Goal: Information Seeking & Learning: Check status

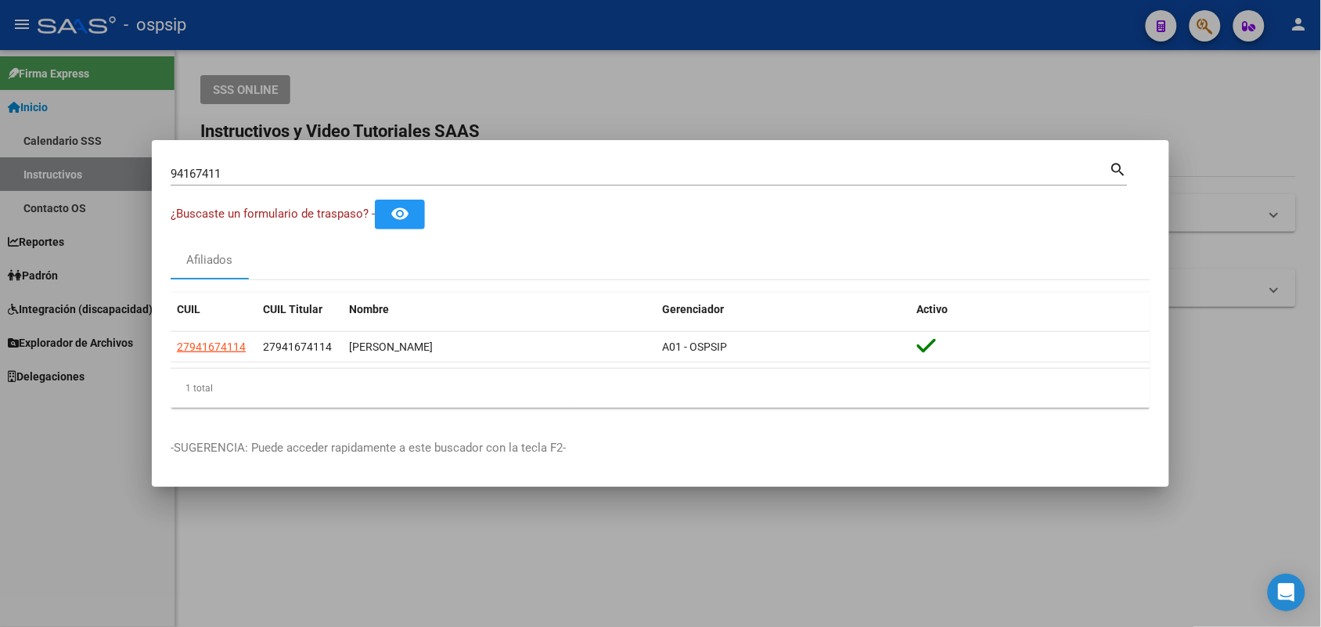
click at [382, 181] on div "94167411 Buscar (apellido, dni, [PERSON_NAME], [PERSON_NAME], cuit, obra social)" at bounding box center [640, 173] width 939 height 23
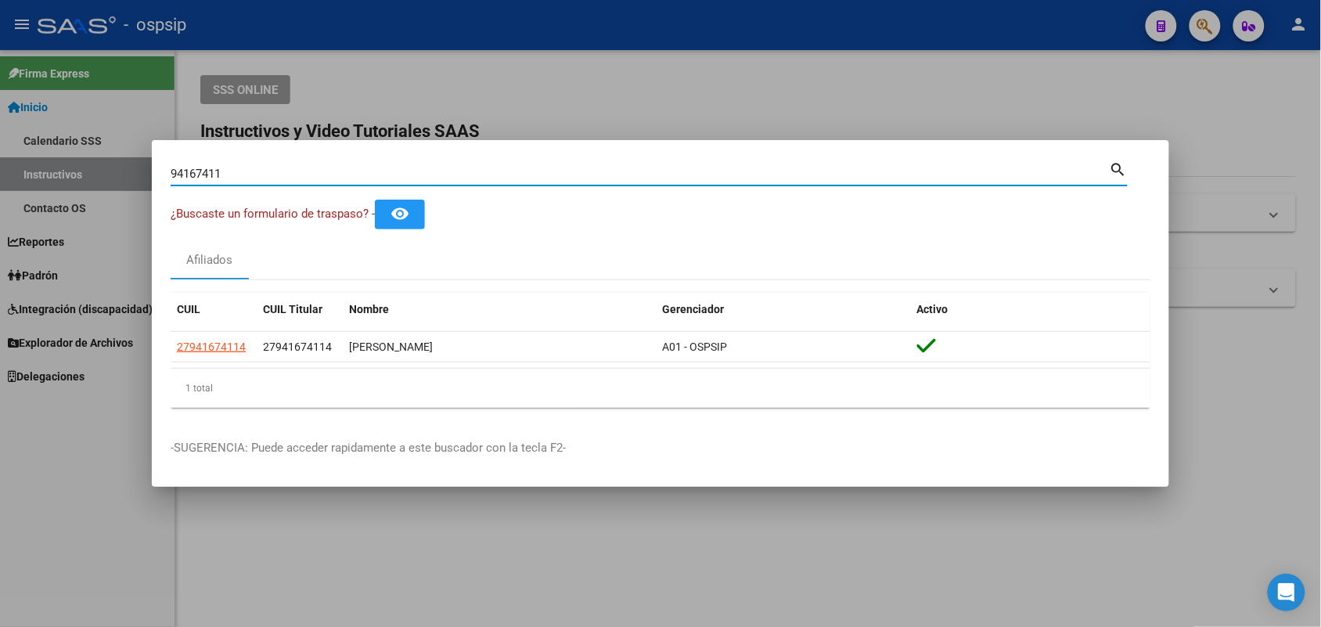
click at [387, 178] on input "94167411" at bounding box center [640, 174] width 939 height 14
paste input "36662903"
type input "36662903"
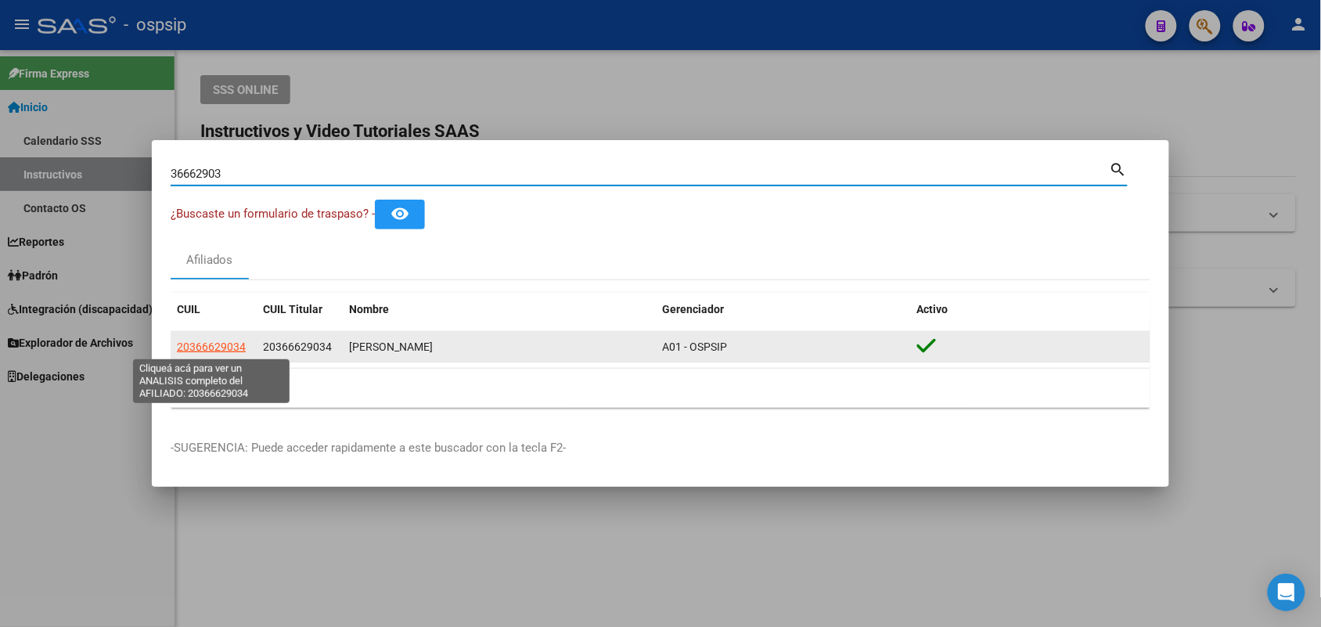
click at [200, 353] on span "20366629034" at bounding box center [211, 346] width 69 height 13
type textarea "20366629034"
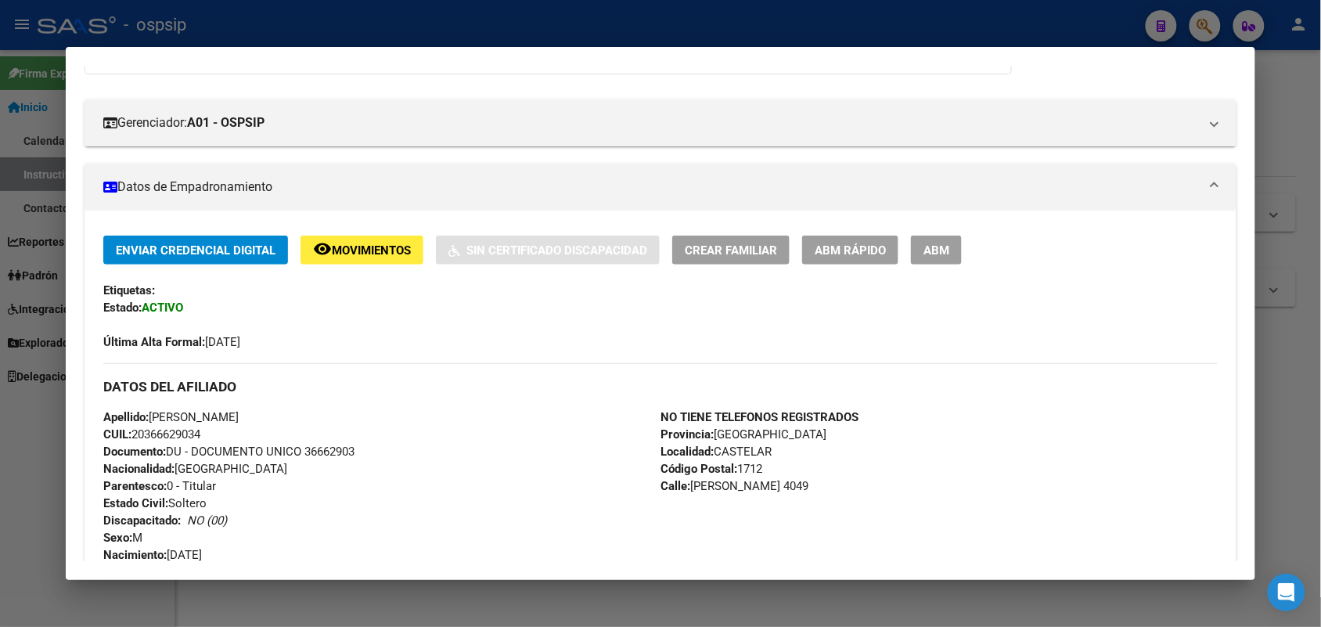
scroll to position [196, 0]
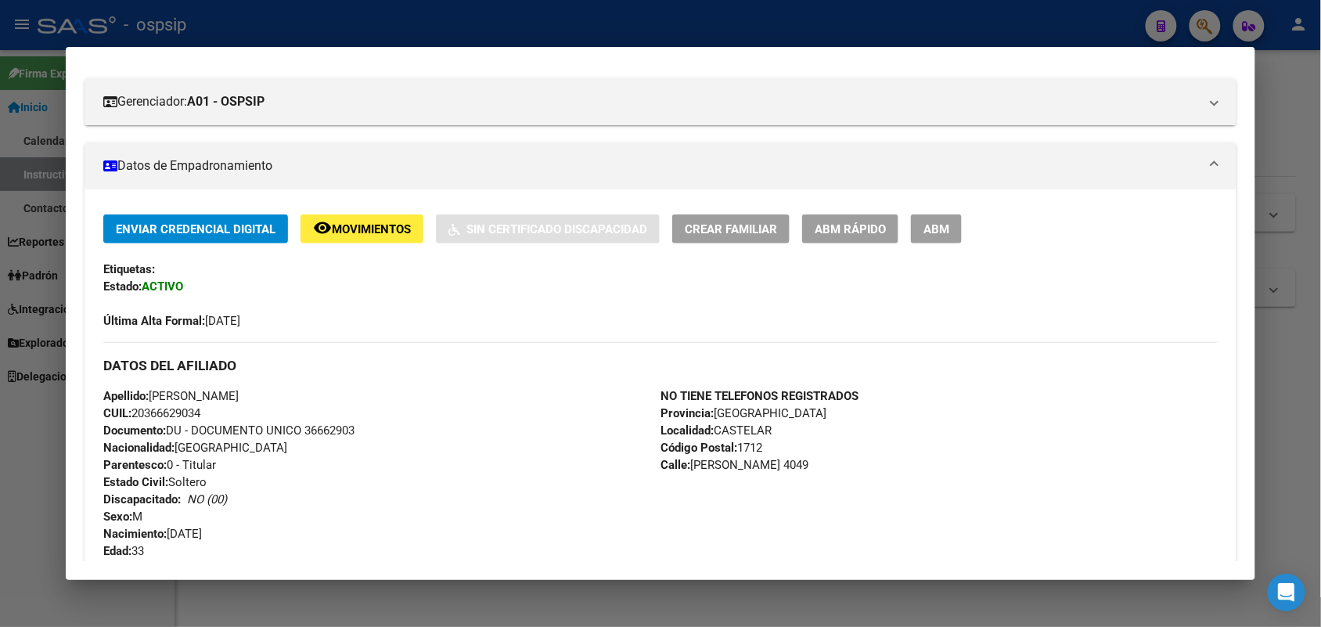
click at [321, 425] on span "Documento: DU - DOCUMENTO UNICO 36662903" at bounding box center [228, 430] width 251 height 14
copy span "36662903"
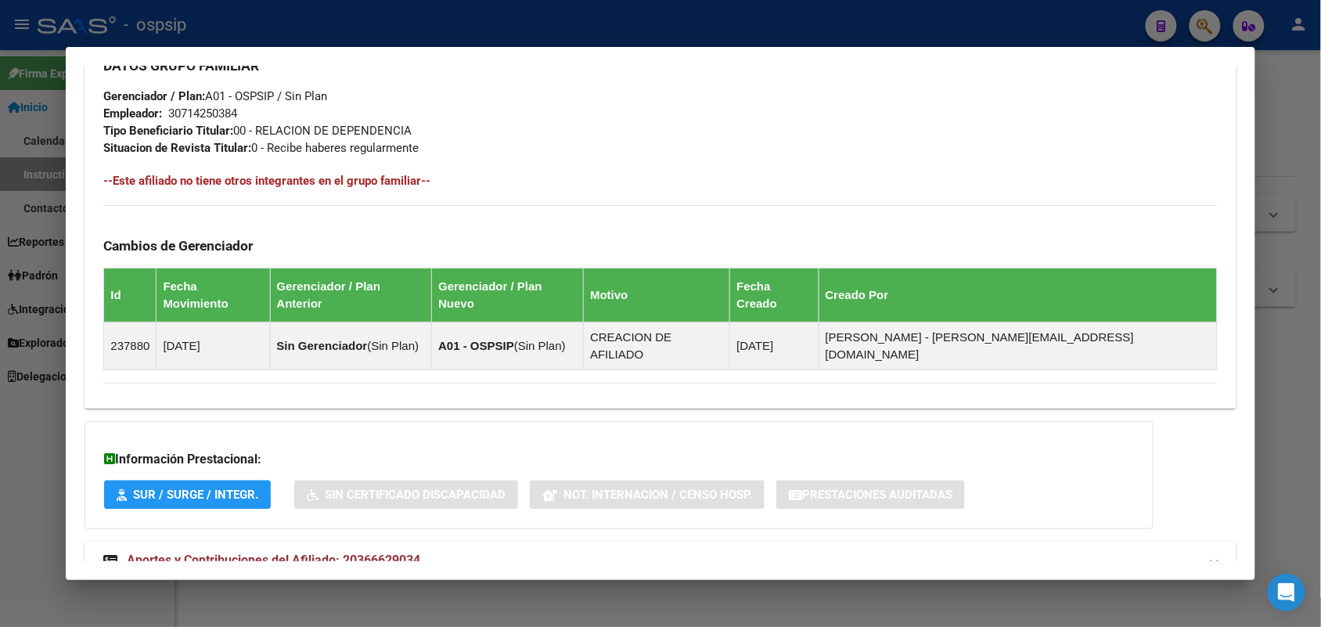
scroll to position [744, 0]
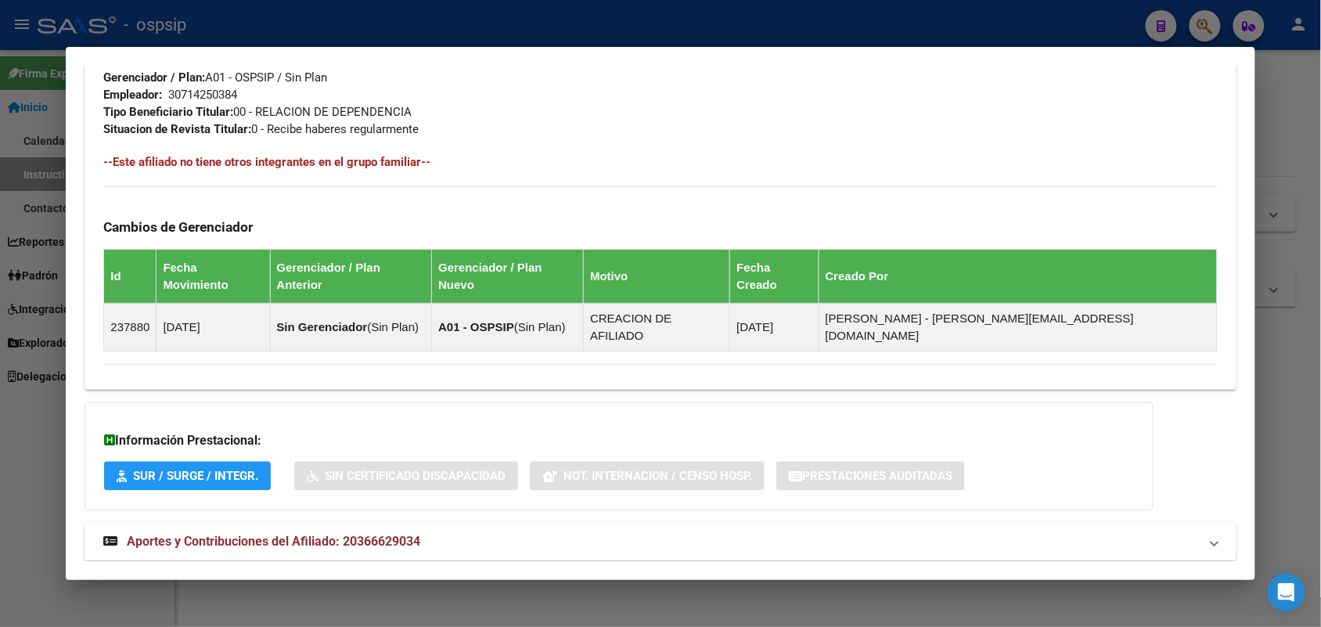
click at [407, 526] on mat-expansion-panel-header "Aportes y Contribuciones del Afiliado: 20366629034" at bounding box center [659, 542] width 1151 height 38
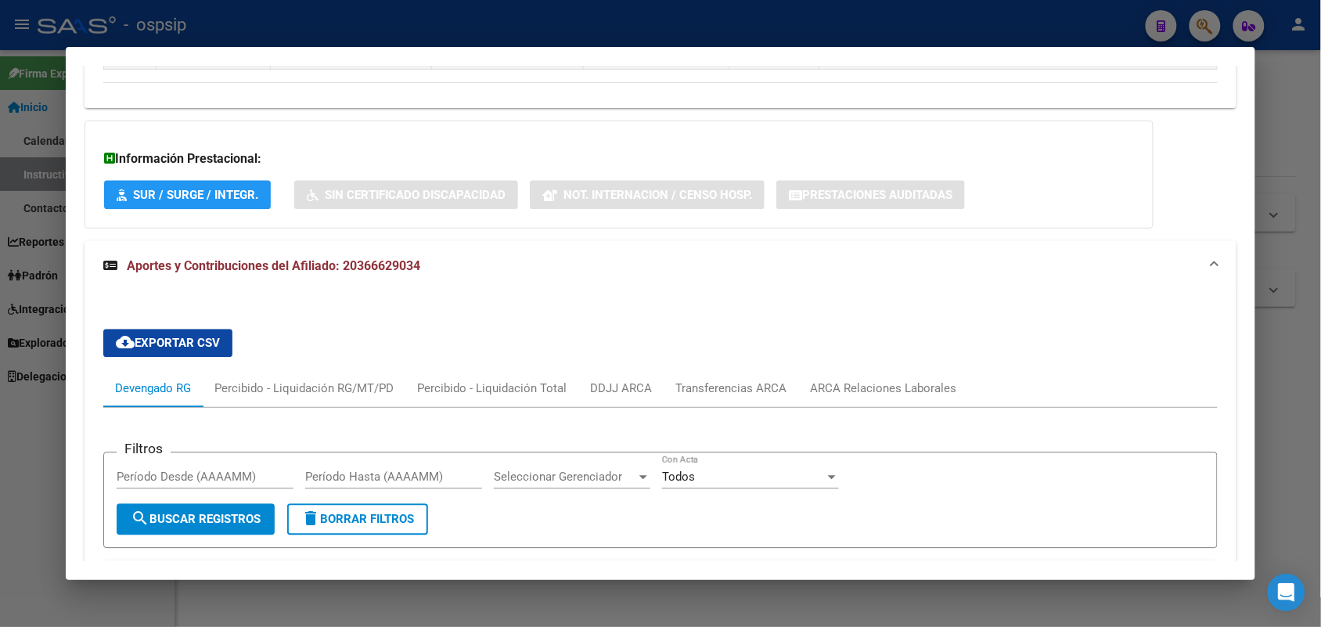
scroll to position [1037, 0]
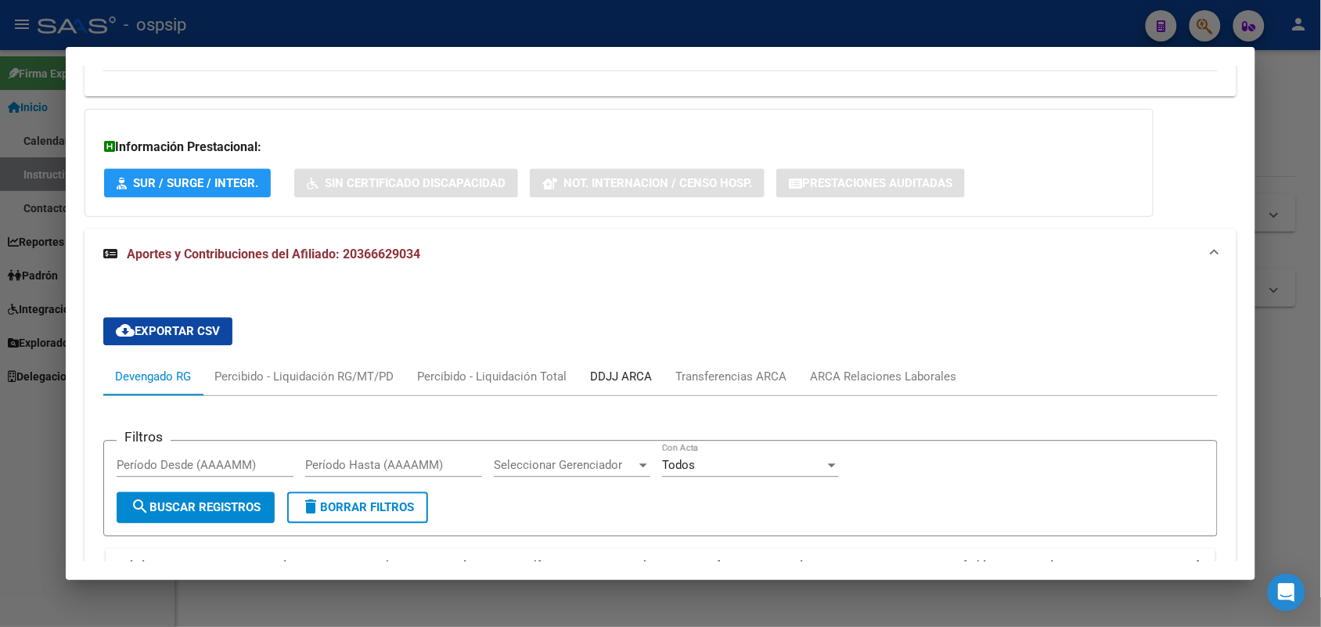
click at [579, 358] on div "DDJJ ARCA" at bounding box center [620, 377] width 85 height 38
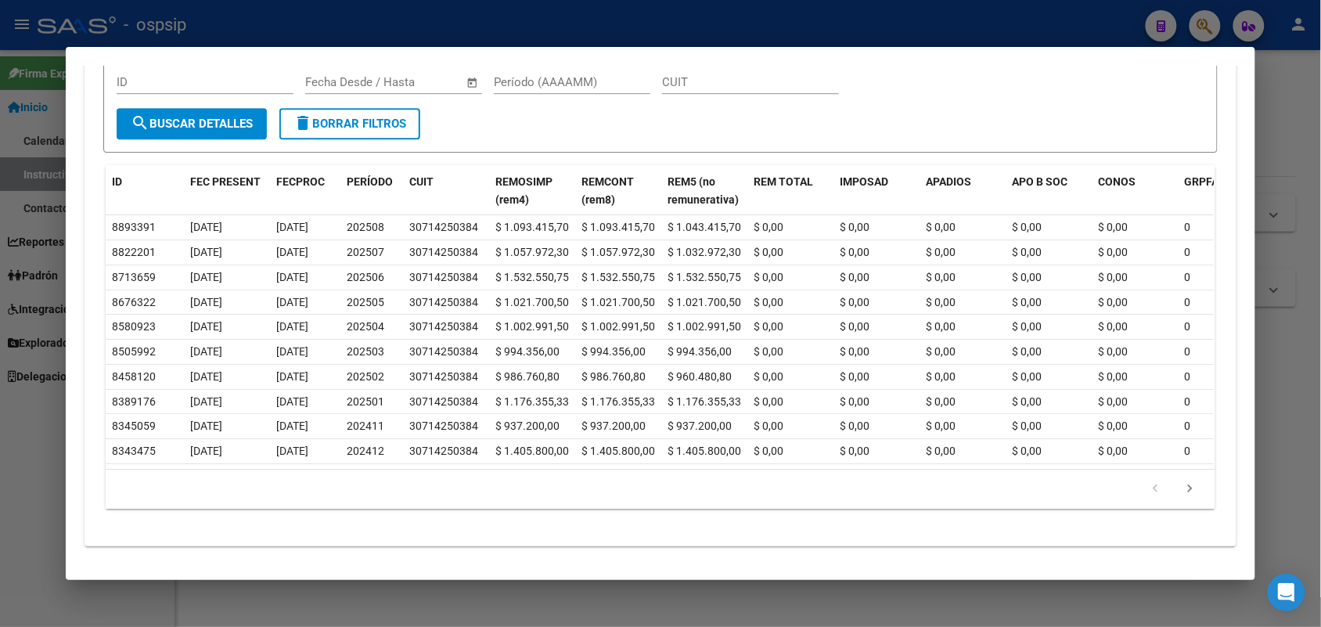
scroll to position [1460, 0]
drag, startPoint x: 512, startPoint y: 487, endPoint x: 369, endPoint y: 485, distance: 144.0
click at [369, 485] on div "179.769.313.486.231.570.000.000.000.000.000.000.000.000.000.000.000.000.000.000…" at bounding box center [660, 486] width 1109 height 39
click at [0, 503] on div at bounding box center [660, 313] width 1321 height 627
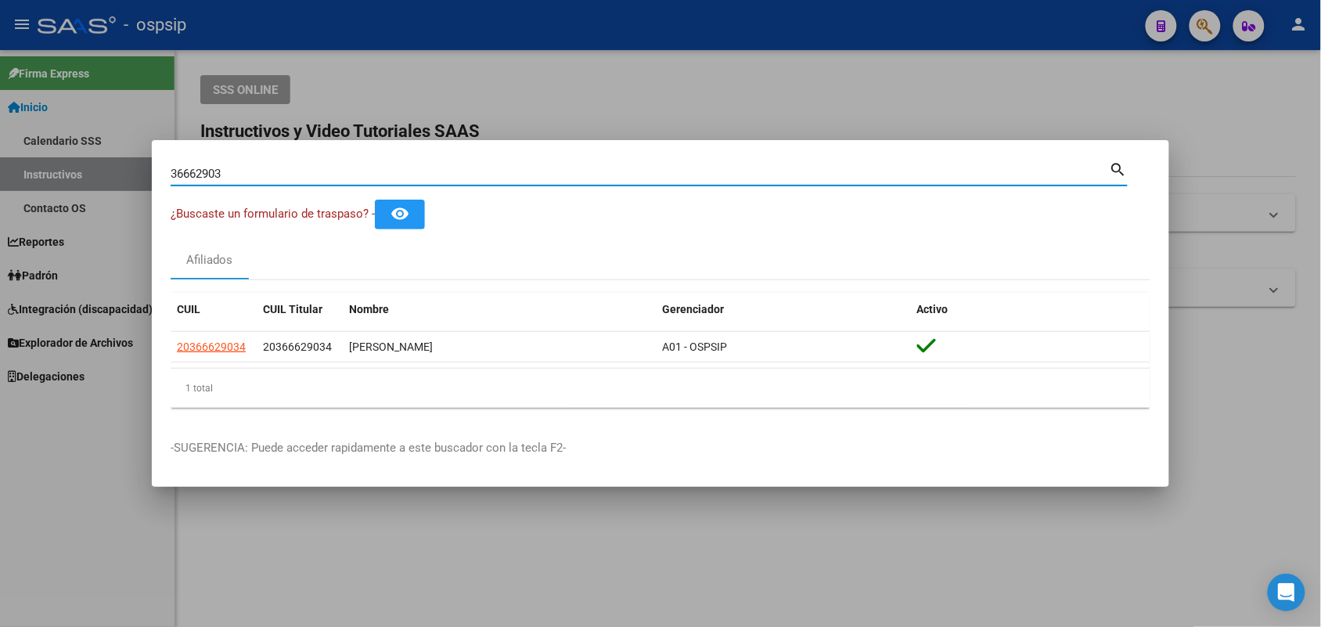
click at [214, 167] on input "36662903" at bounding box center [640, 174] width 939 height 14
paste input "29625465"
type input "29625465"
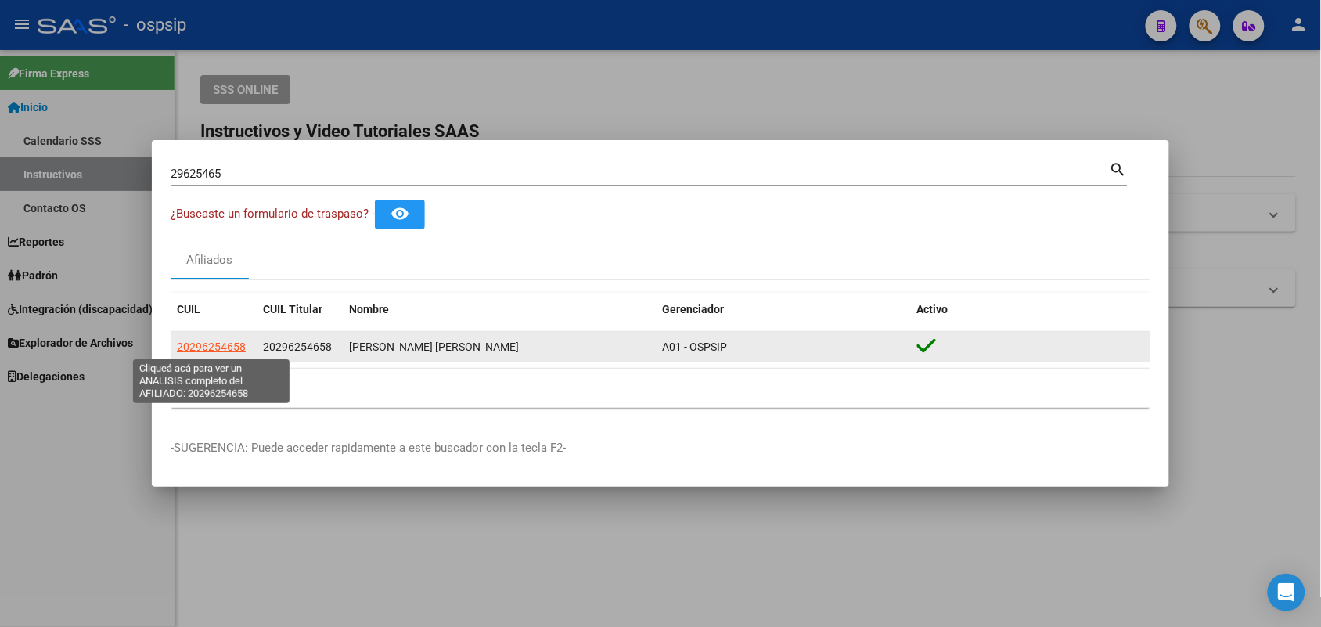
click at [221, 343] on span "20296254658" at bounding box center [211, 346] width 69 height 13
type textarea "20296254658"
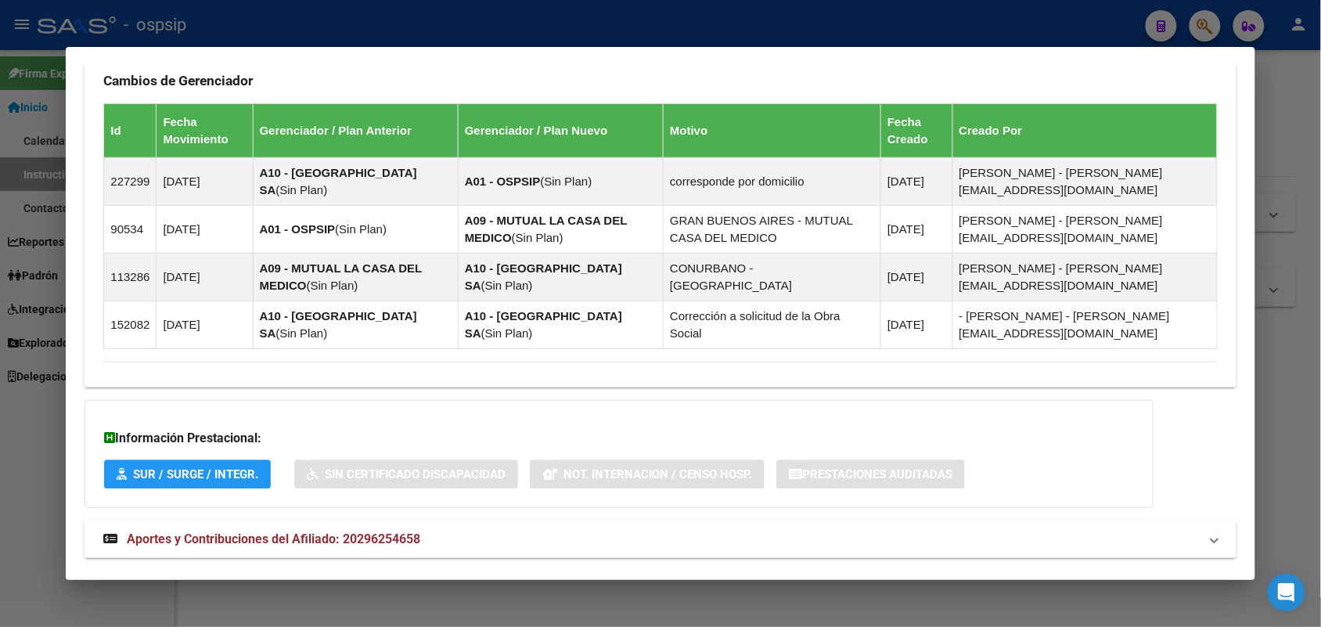
scroll to position [1029, 0]
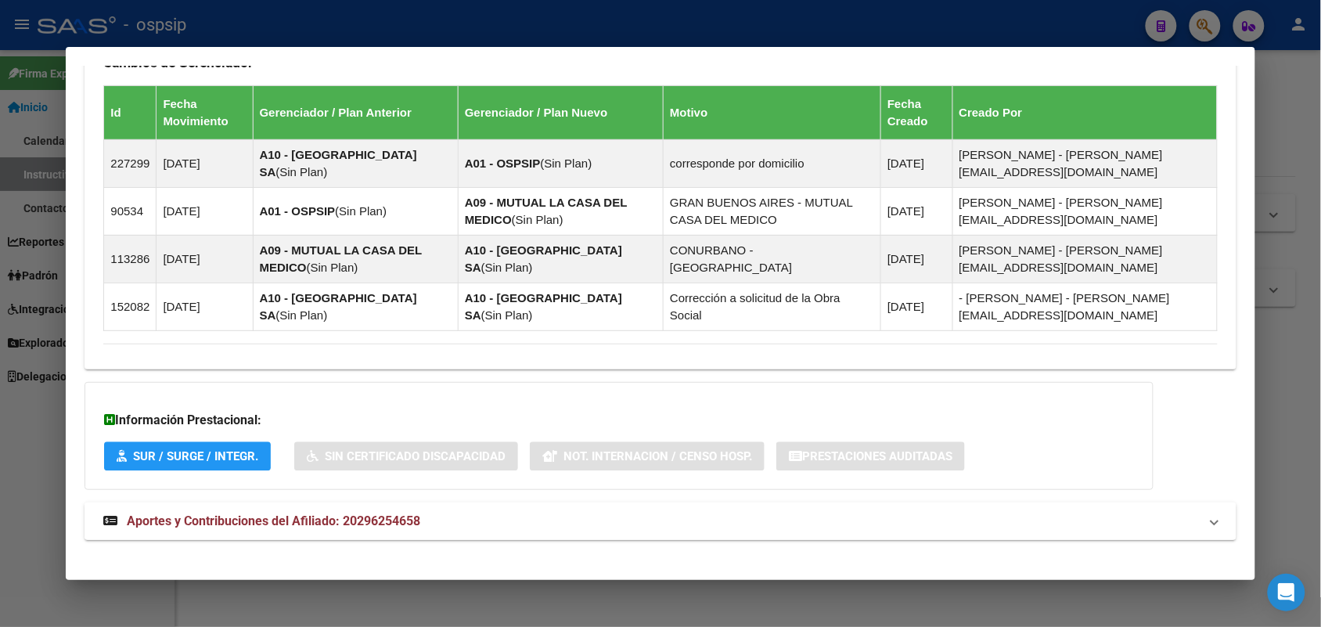
click at [270, 502] on mat-expansion-panel-header "Aportes y Contribuciones del Afiliado: 20296254658" at bounding box center [659, 521] width 1151 height 38
drag, startPoint x: 750, startPoint y: 409, endPoint x: 616, endPoint y: 409, distance: 133.8
drag, startPoint x: 616, startPoint y: 409, endPoint x: 430, endPoint y: 408, distance: 185.4
drag, startPoint x: 430, startPoint y: 408, endPoint x: 408, endPoint y: 400, distance: 24.0
click at [408, 411] on h3 "Información Prestacional:" at bounding box center [619, 420] width 1030 height 19
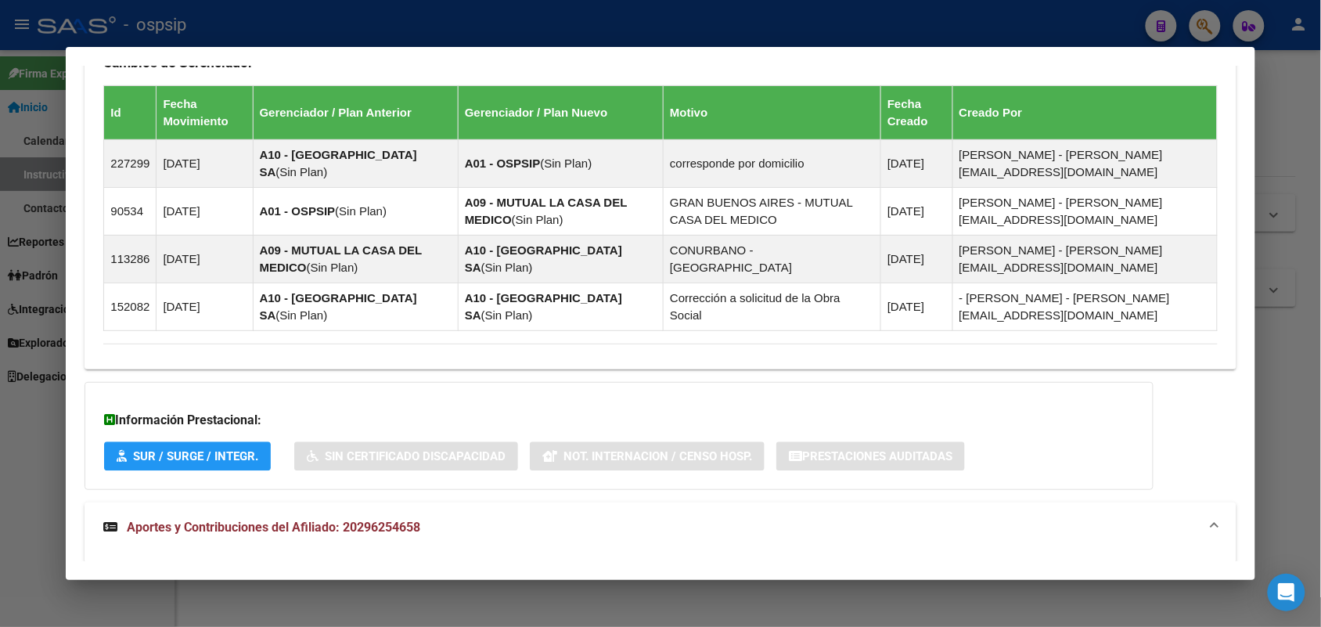
drag, startPoint x: 408, startPoint y: 400, endPoint x: 958, endPoint y: 397, distance: 550.8
drag, startPoint x: 958, startPoint y: 397, endPoint x: 552, endPoint y: 378, distance: 407.3
drag, startPoint x: 552, startPoint y: 378, endPoint x: 313, endPoint y: 378, distance: 238.6
drag, startPoint x: 313, startPoint y: 378, endPoint x: 724, endPoint y: 388, distance: 411.7
click at [724, 388] on div "Información Prestacional: SUR / SURGE / INTEGR. Sin Certificado Discapacidad No…" at bounding box center [618, 436] width 1069 height 108
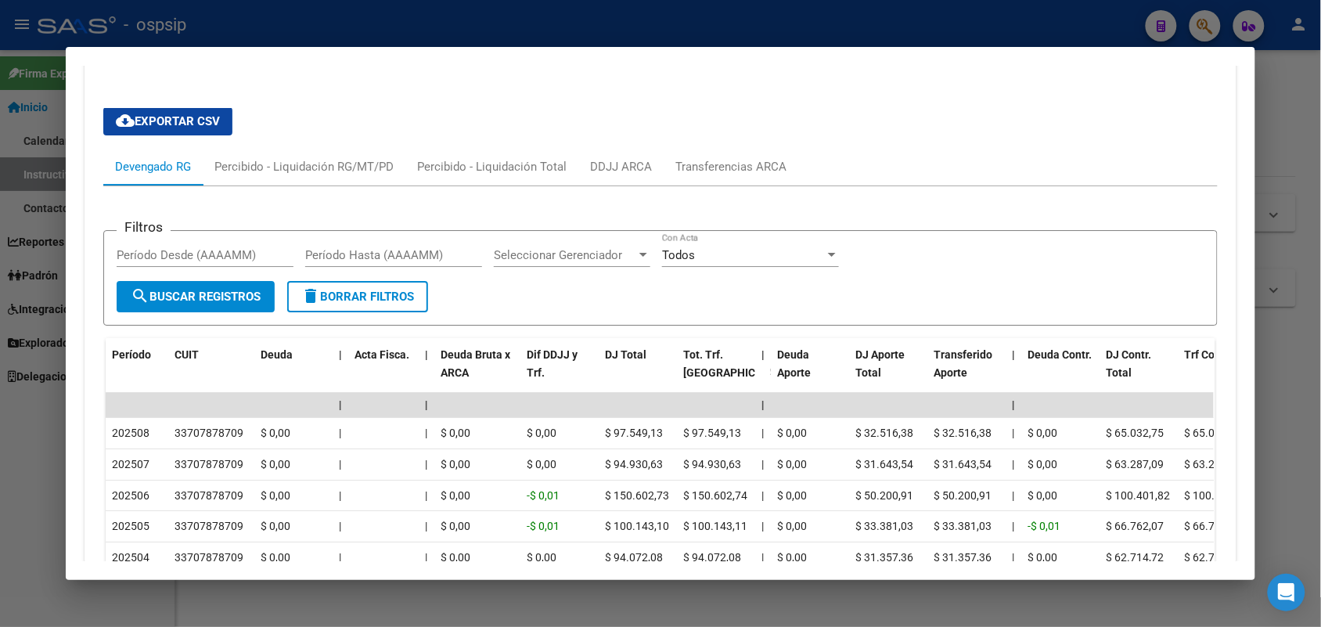
scroll to position [1518, 0]
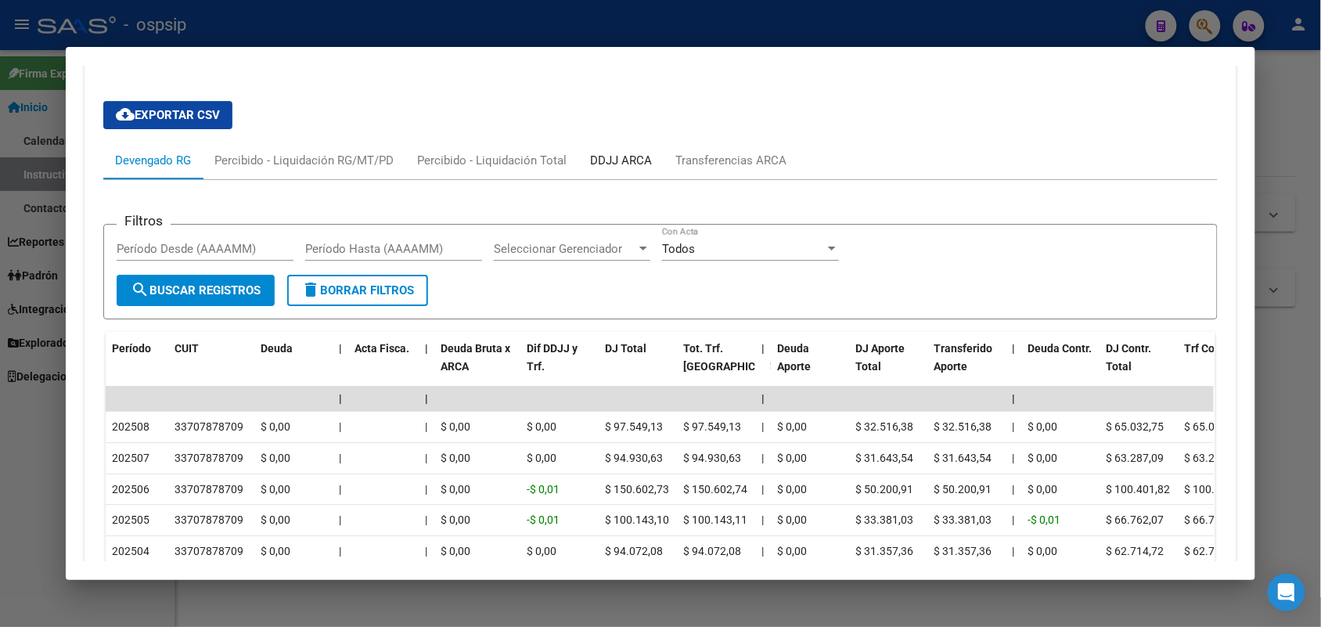
click at [627, 152] on div "DDJJ ARCA" at bounding box center [621, 160] width 62 height 17
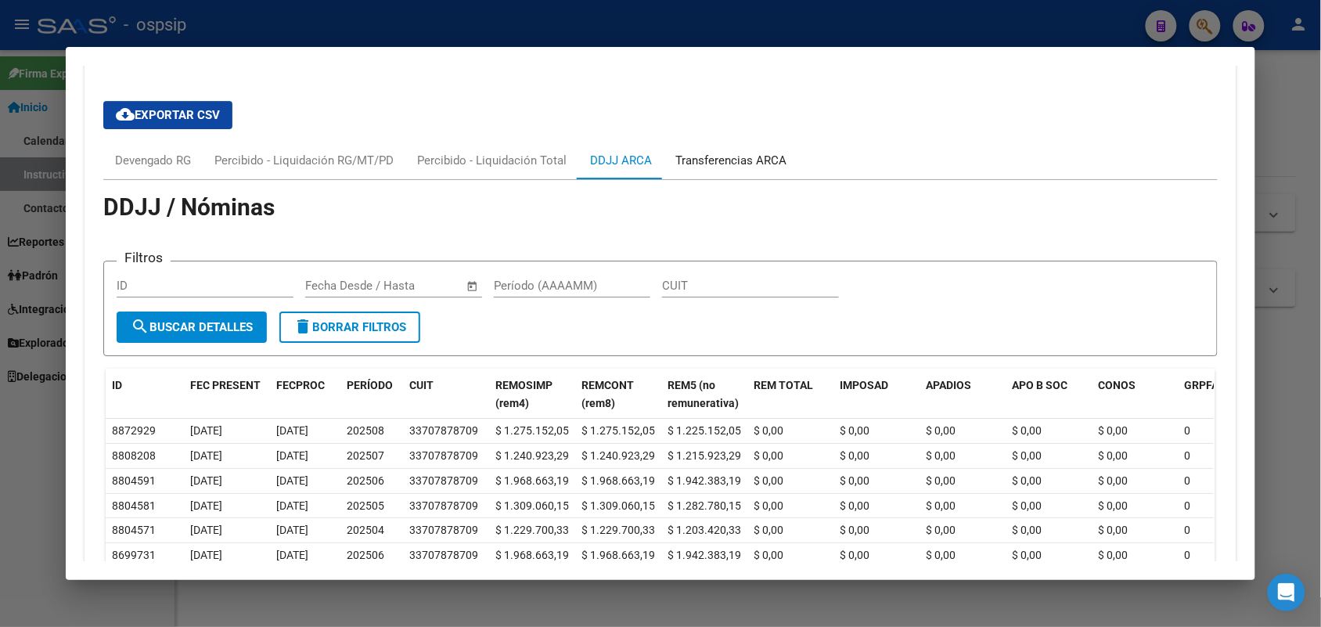
click at [696, 152] on div "Transferencias ARCA" at bounding box center [730, 160] width 111 height 17
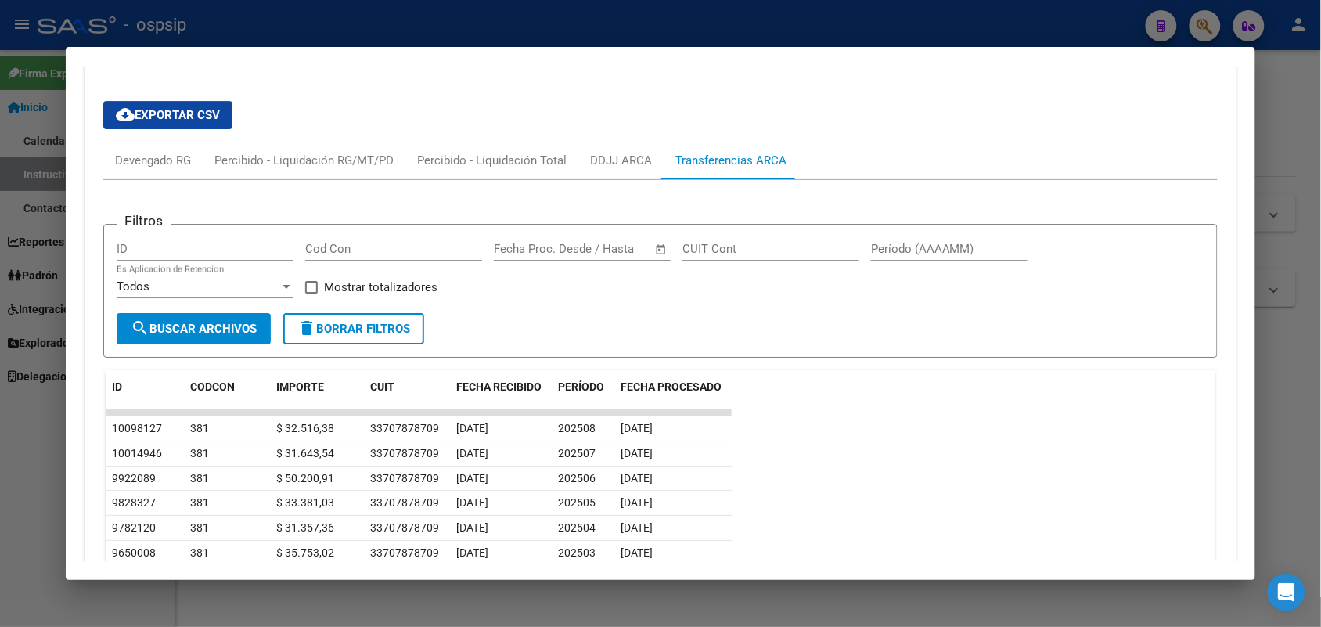
drag, startPoint x: 883, startPoint y: 382, endPoint x: 827, endPoint y: 388, distance: 55.9
click at [827, 388] on datatable-header "ID CODCON IMPORTE CUIT FECHA RECIBIDO PERÍODO FECHA PROCESADO" at bounding box center [660, 389] width 1108 height 39
